Goal: Task Accomplishment & Management: Manage account settings

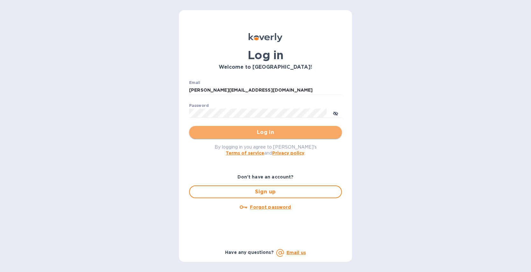
click at [260, 133] on span "Log in" at bounding box center [265, 133] width 143 height 8
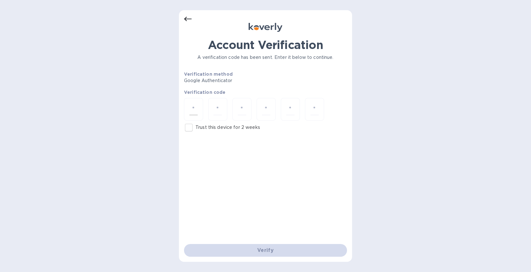
click at [203, 113] on div at bounding box center [193, 109] width 19 height 23
type input "0"
type input "4"
type input "5"
type input "1"
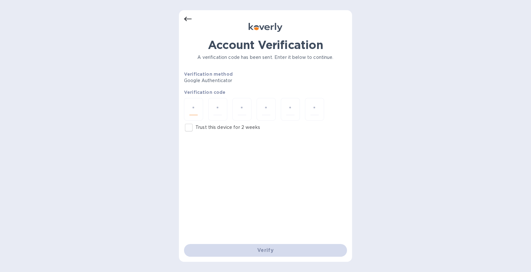
type input "3"
type input "7"
type input "4"
type input "1"
type input "2"
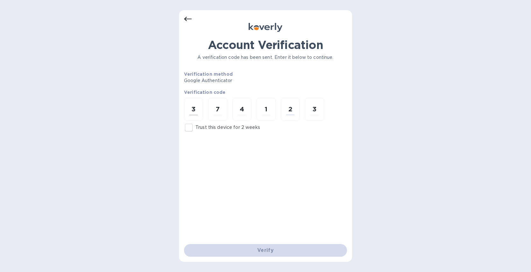
type input "3"
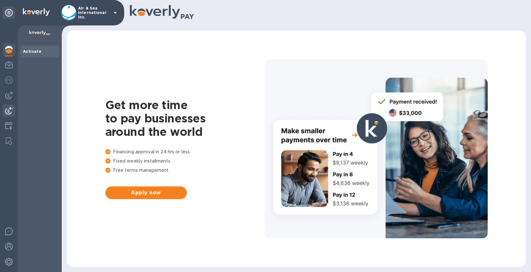
click at [11, 108] on img at bounding box center [9, 111] width 8 height 8
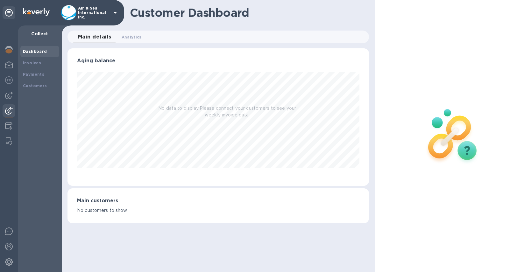
scroll to position [138, 301]
click at [39, 73] on b "Payments" at bounding box center [33, 74] width 21 height 5
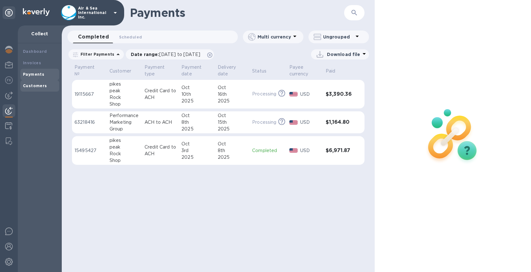
click at [39, 84] on b "Customers" at bounding box center [35, 85] width 24 height 5
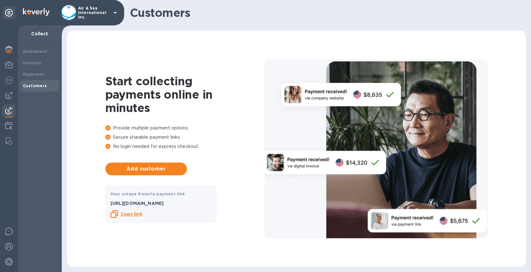
click at [133, 215] on b "Copy link" at bounding box center [132, 214] width 22 height 5
click at [115, 13] on icon at bounding box center [115, 13] width 3 height 2
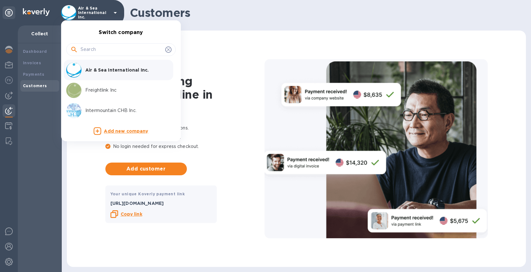
click at [99, 109] on p "Intermountain CHB Inc." at bounding box center [125, 110] width 80 height 7
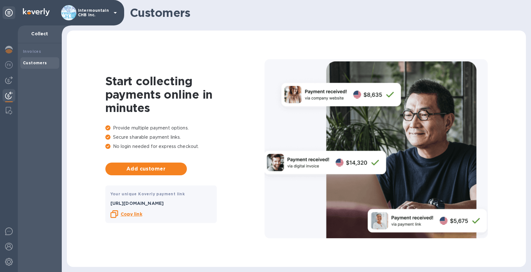
click at [131, 214] on b "Copy link" at bounding box center [132, 214] width 22 height 5
